Goal: Task Accomplishment & Management: Use online tool/utility

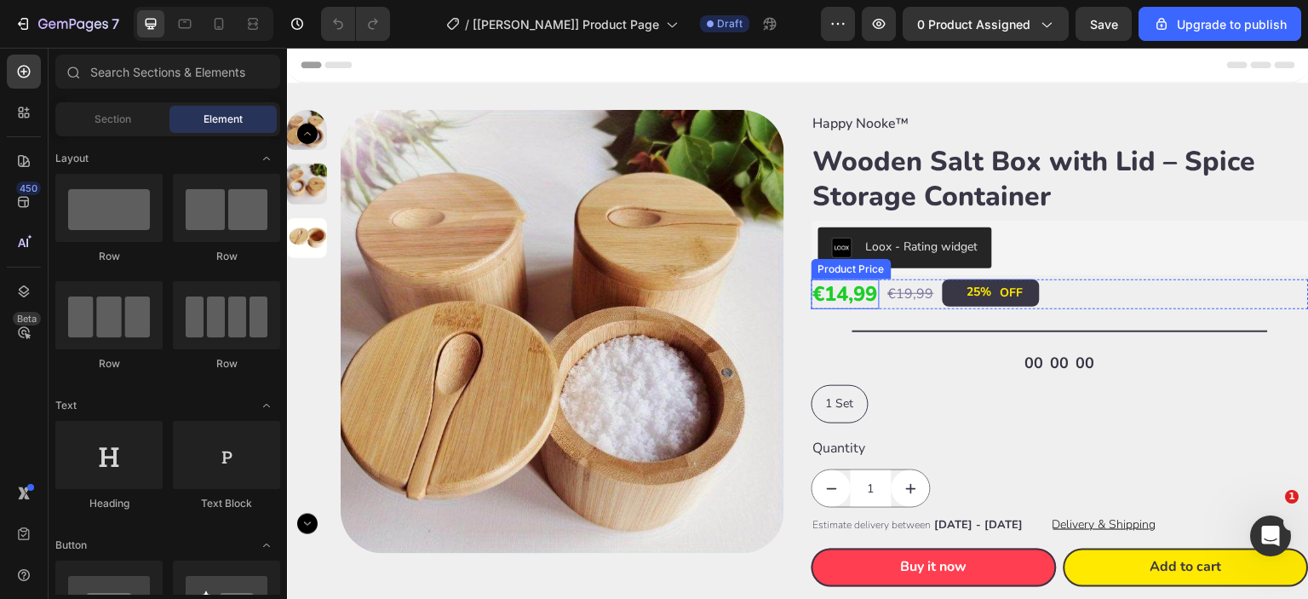
click at [864, 293] on div "€14,99" at bounding box center [846, 294] width 68 height 30
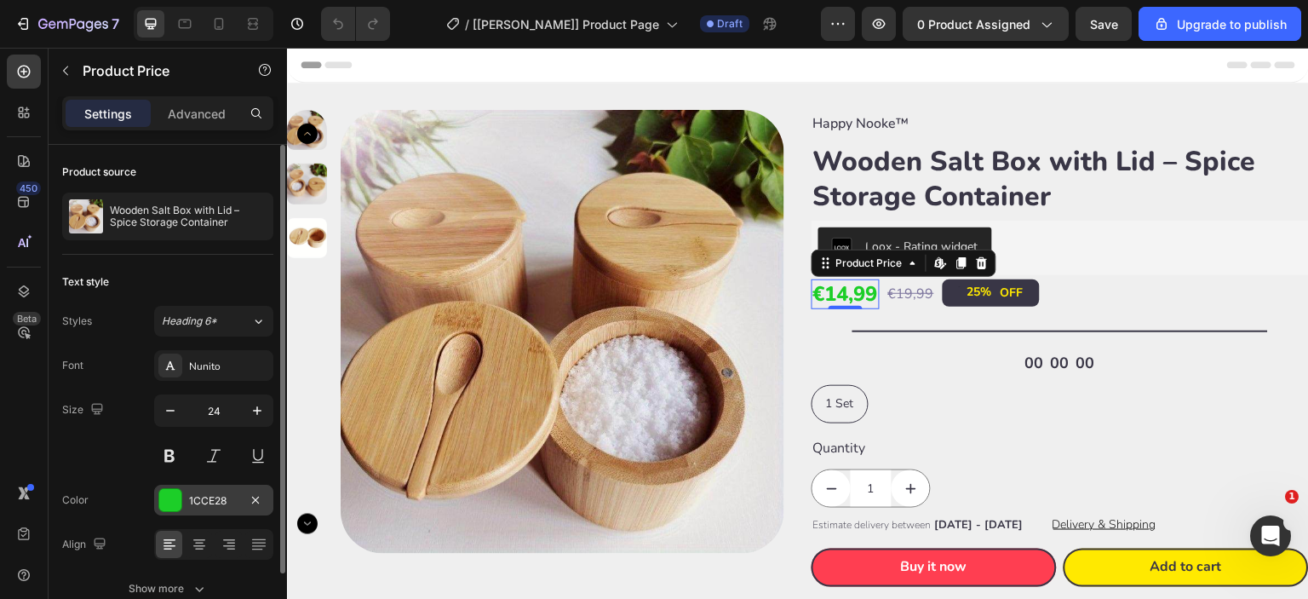
click at [172, 498] on div at bounding box center [170, 500] width 22 height 22
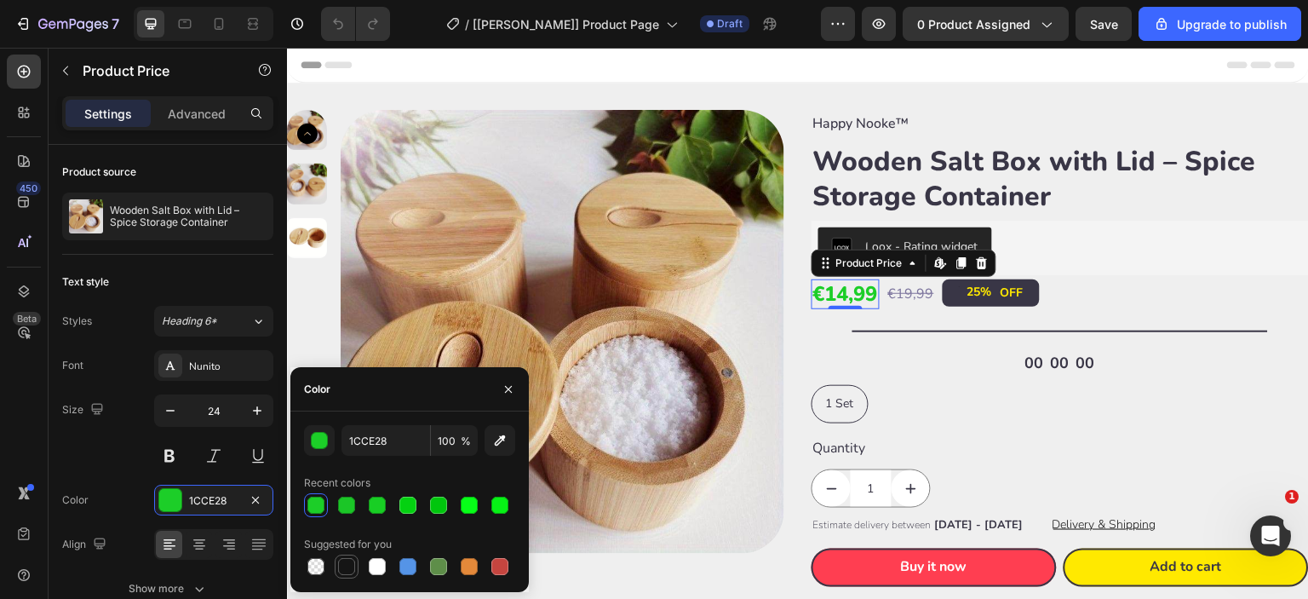
click at [347, 572] on div at bounding box center [346, 566] width 17 height 17
type input "151515"
drag, startPoint x: 503, startPoint y: 392, endPoint x: 217, endPoint y: 345, distance: 290.0
click at [503, 392] on icon "button" at bounding box center [509, 389] width 14 height 14
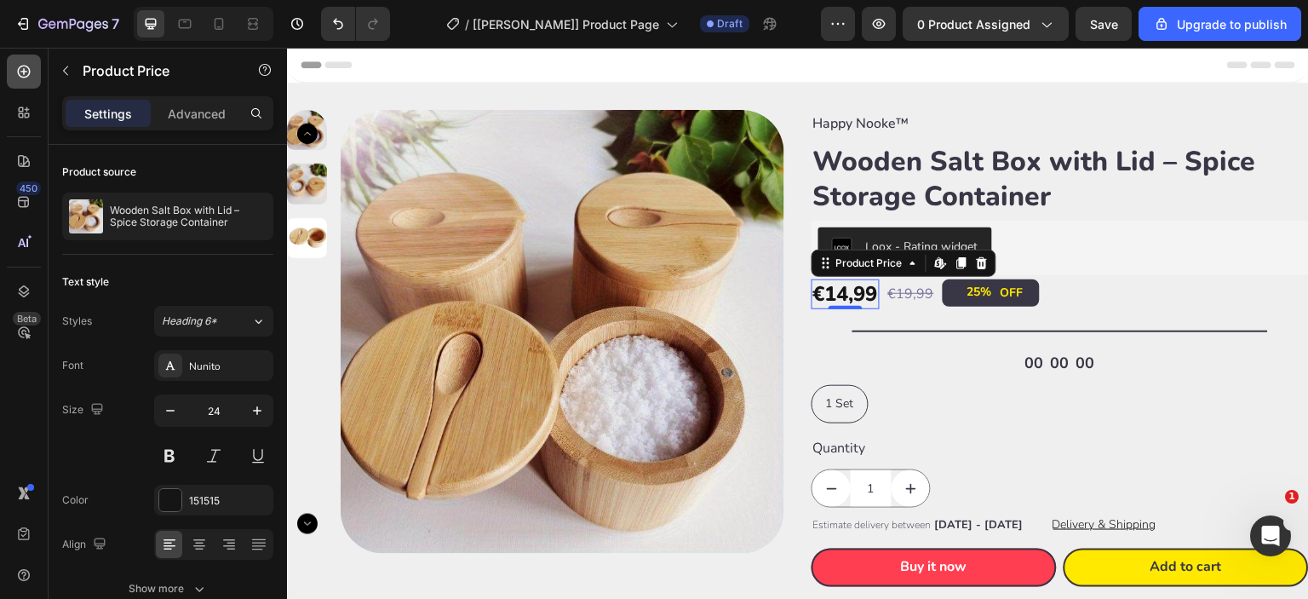
click at [24, 84] on div at bounding box center [24, 72] width 34 height 34
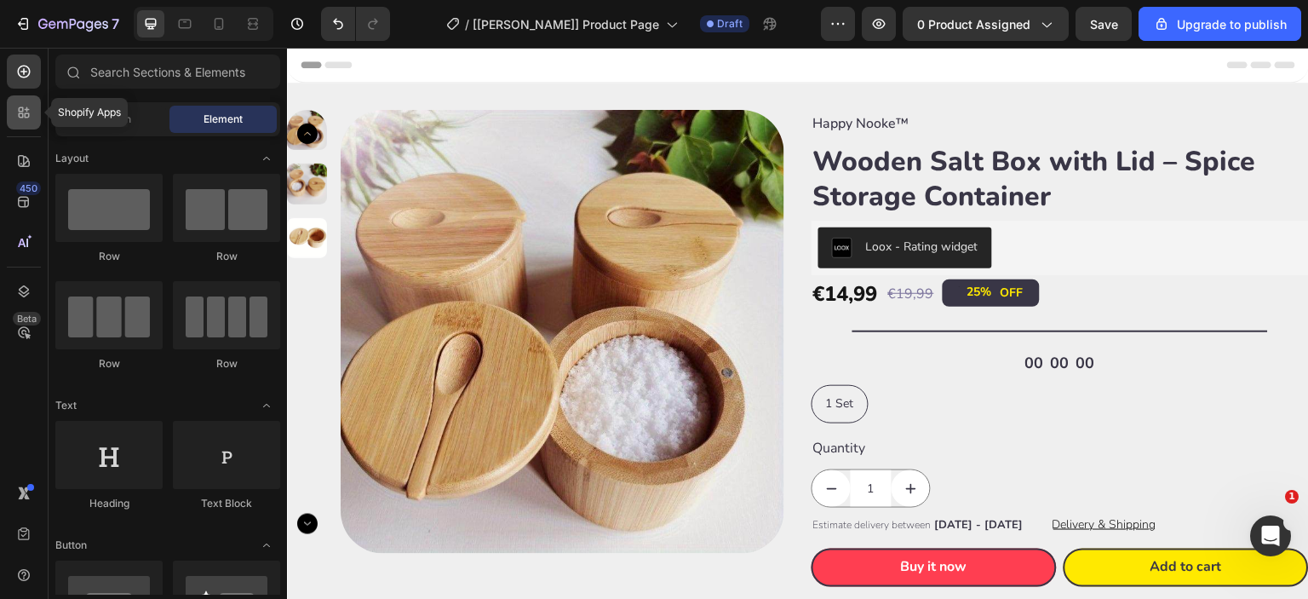
click at [24, 113] on icon at bounding box center [23, 112] width 17 height 17
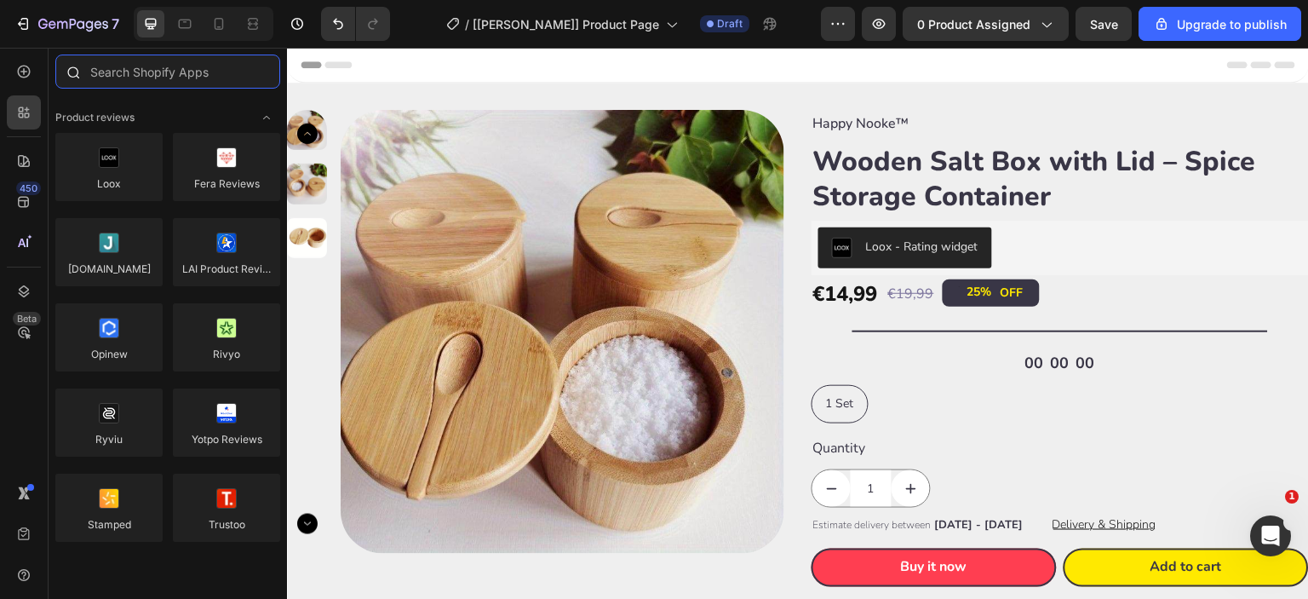
click at [160, 83] on input "text" at bounding box center [167, 72] width 225 height 34
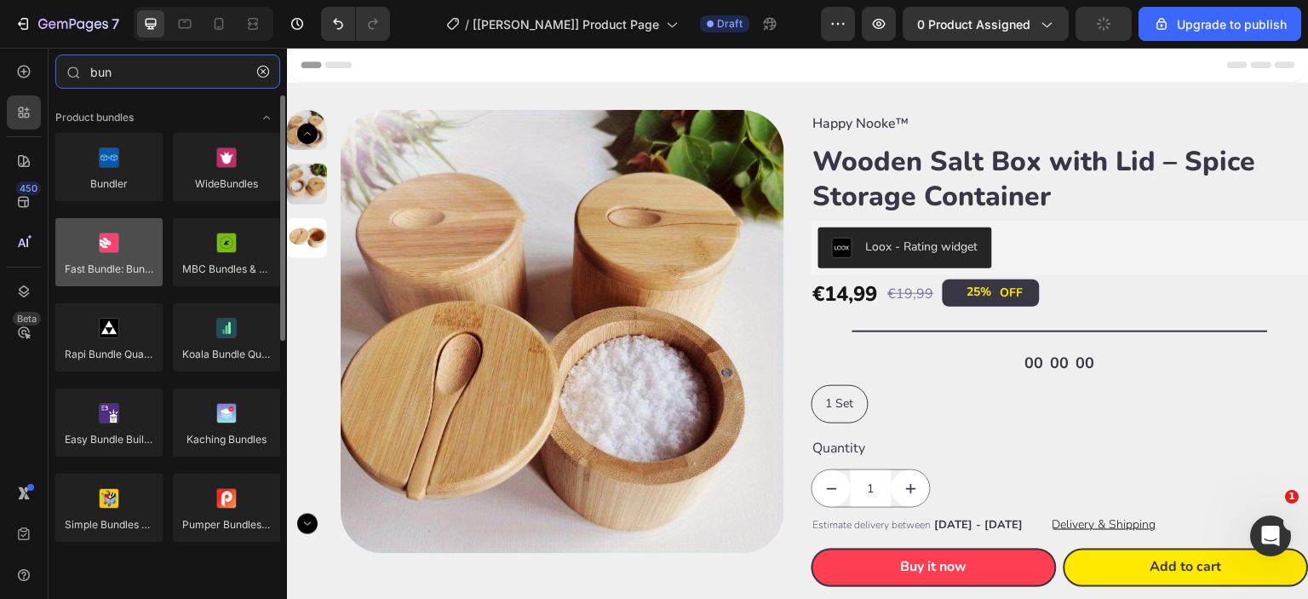
type input "bun"
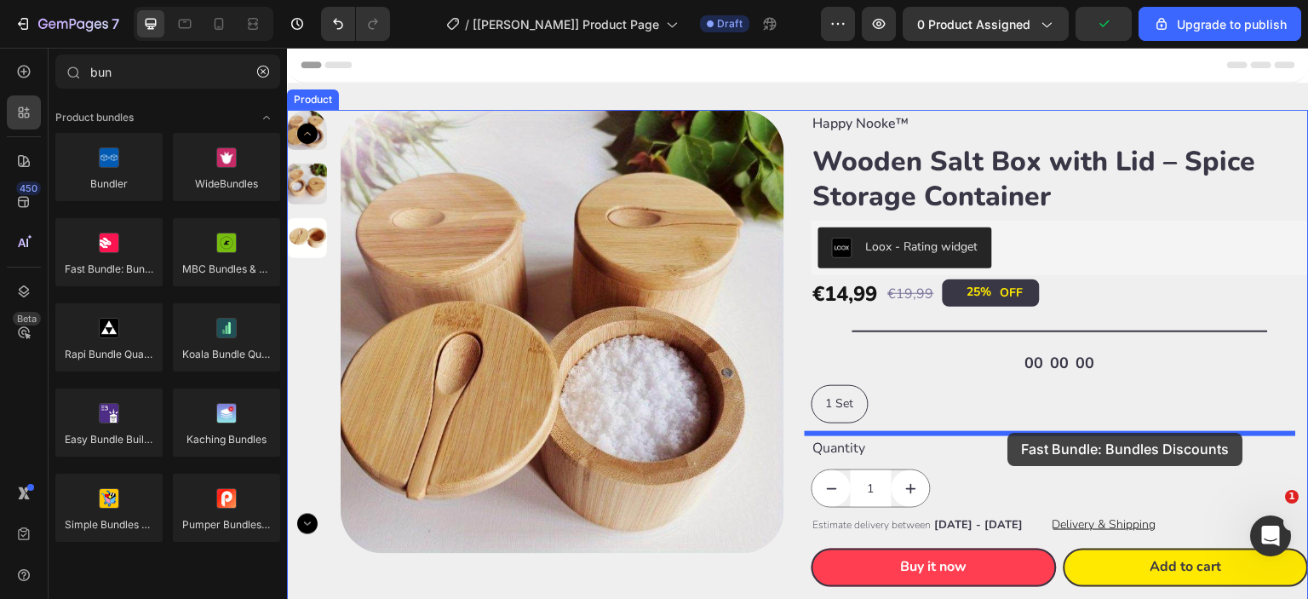
drag, startPoint x: 382, startPoint y: 300, endPoint x: 1008, endPoint y: 433, distance: 639.9
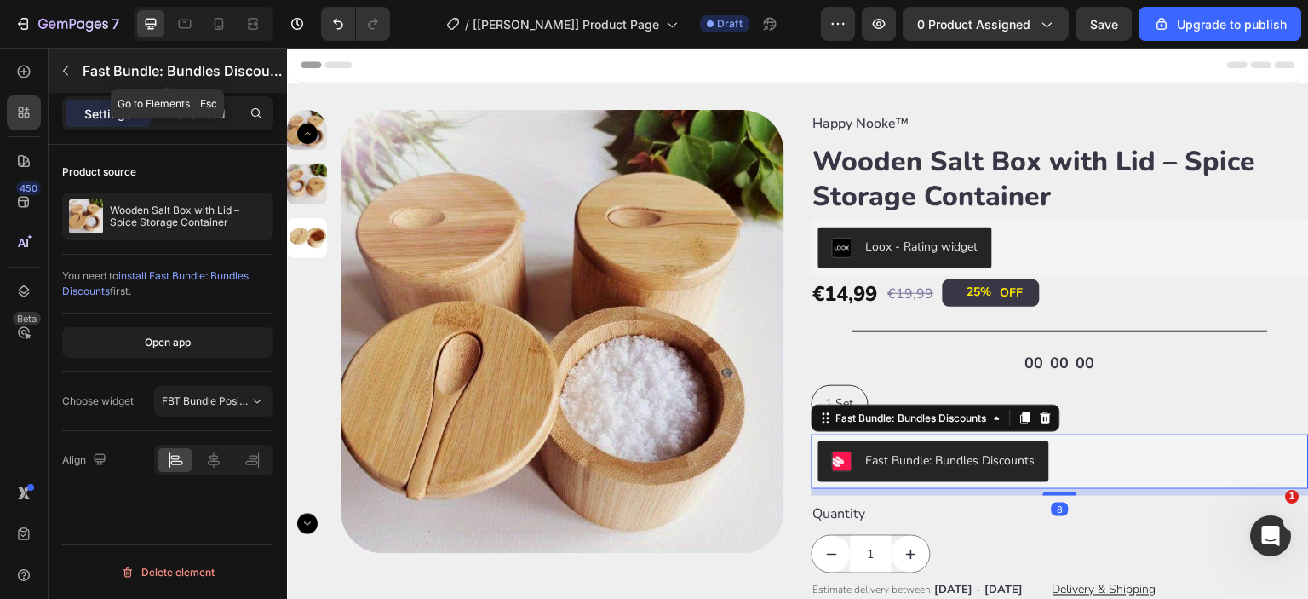
click at [66, 60] on button "button" at bounding box center [65, 70] width 27 height 27
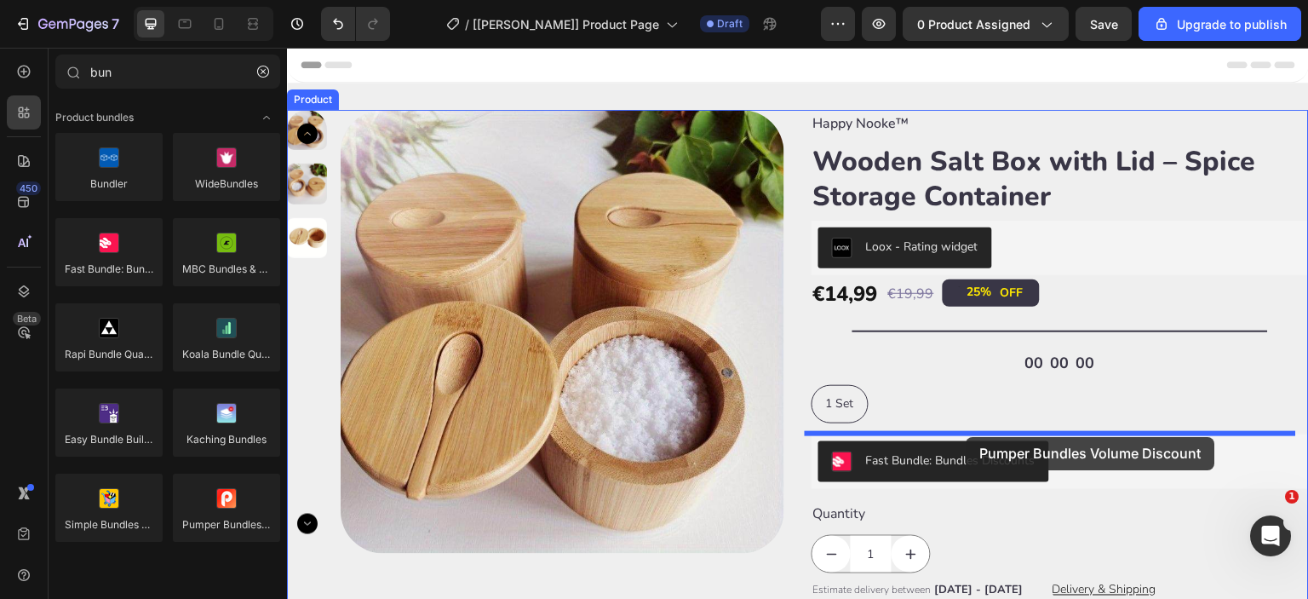
drag, startPoint x: 498, startPoint y: 561, endPoint x: 967, endPoint y: 437, distance: 484.6
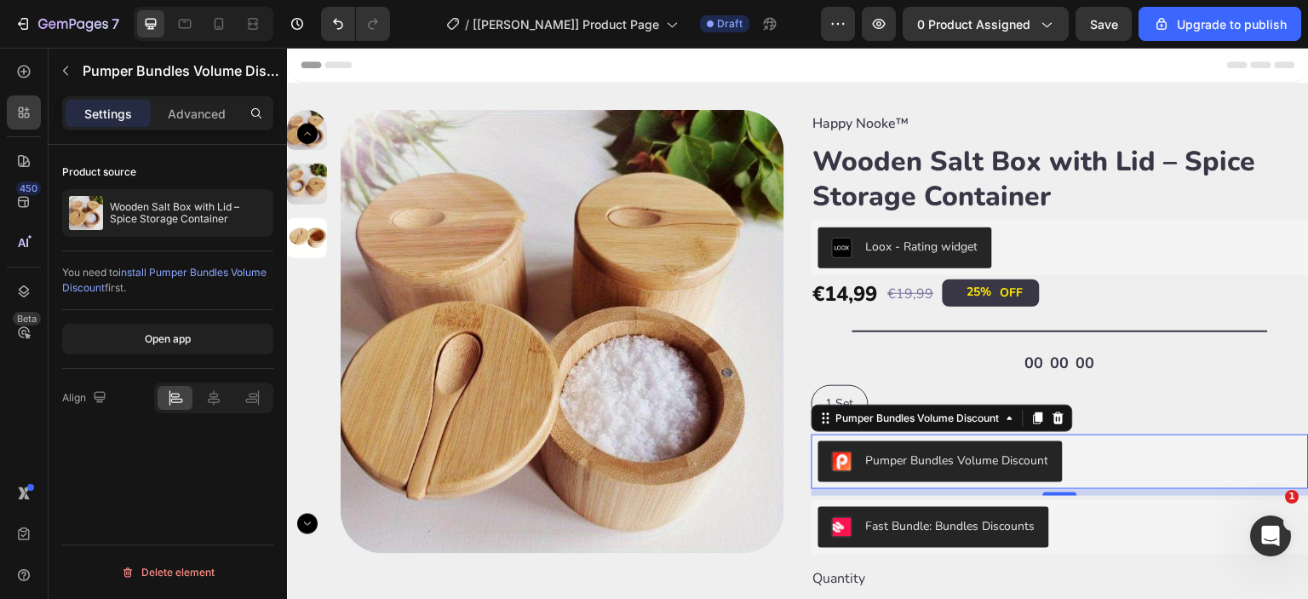
click at [183, 271] on span "install Pumper Bundles Volume Discount" at bounding box center [164, 280] width 204 height 28
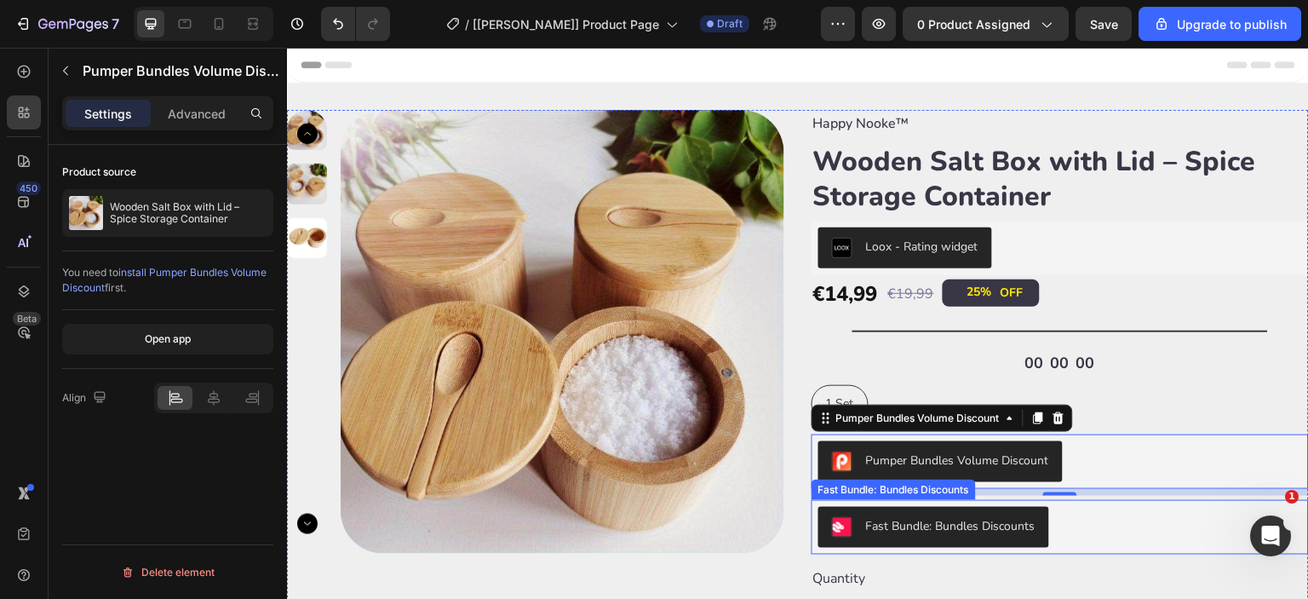
click at [892, 531] on div "Fast Bundle: Bundles Discounts" at bounding box center [950, 526] width 169 height 18
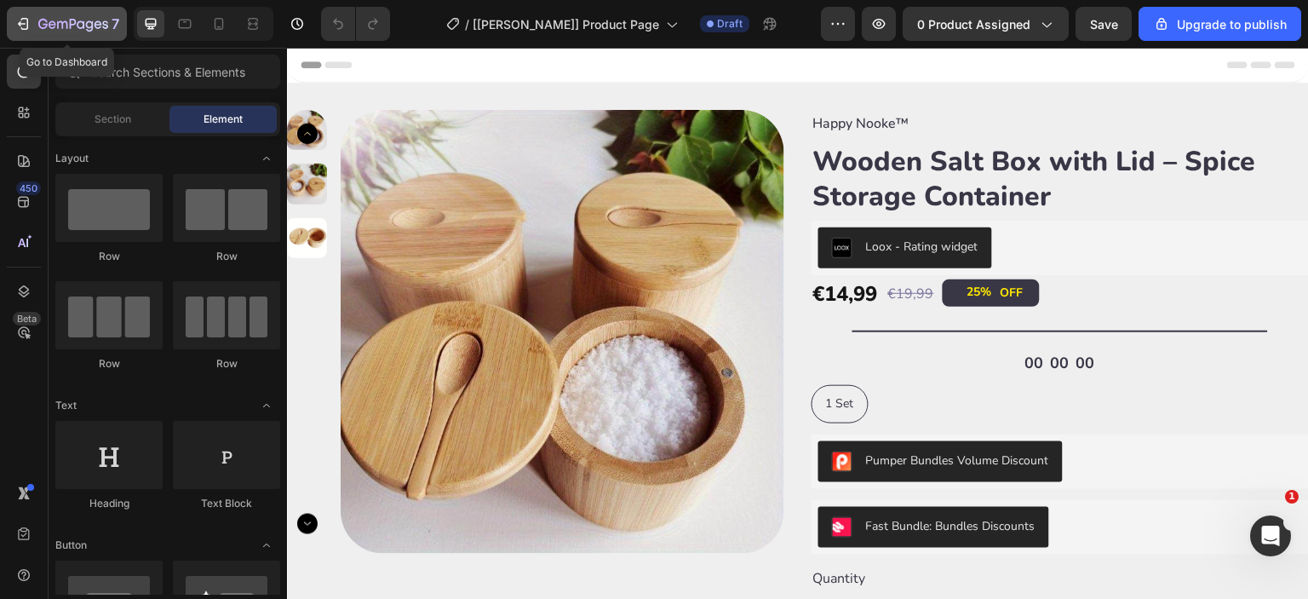
click at [30, 18] on icon "button" at bounding box center [22, 23] width 17 height 17
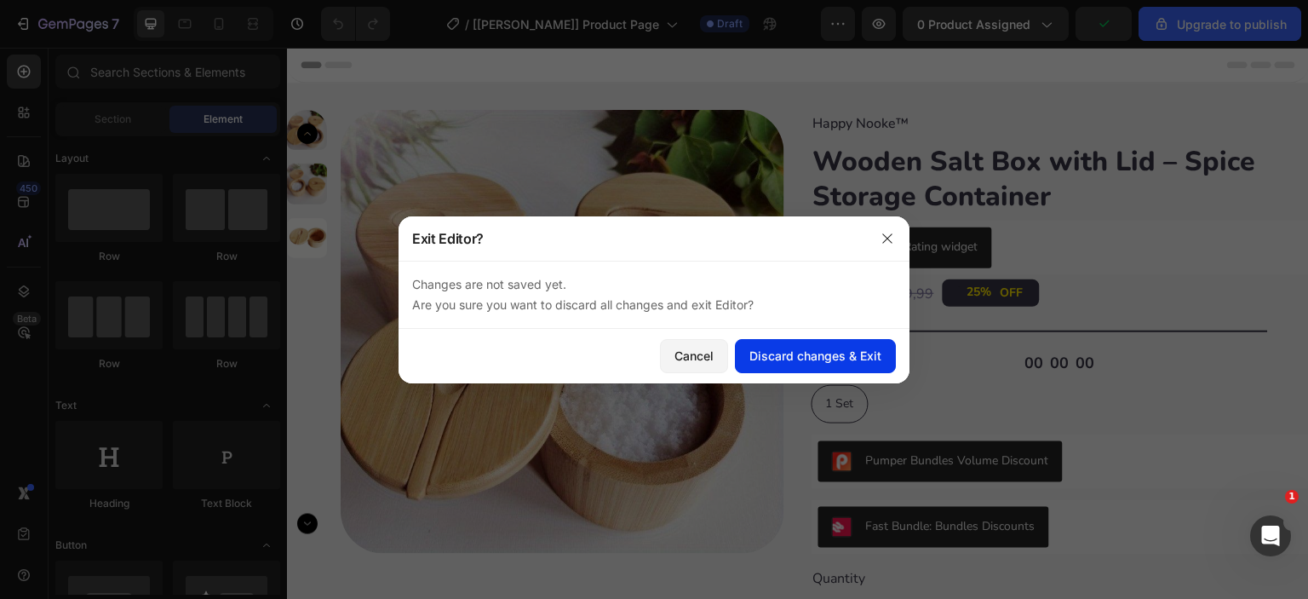
click at [818, 351] on div "Discard changes & Exit" at bounding box center [815, 356] width 132 height 18
